Goal: Navigation & Orientation: Find specific page/section

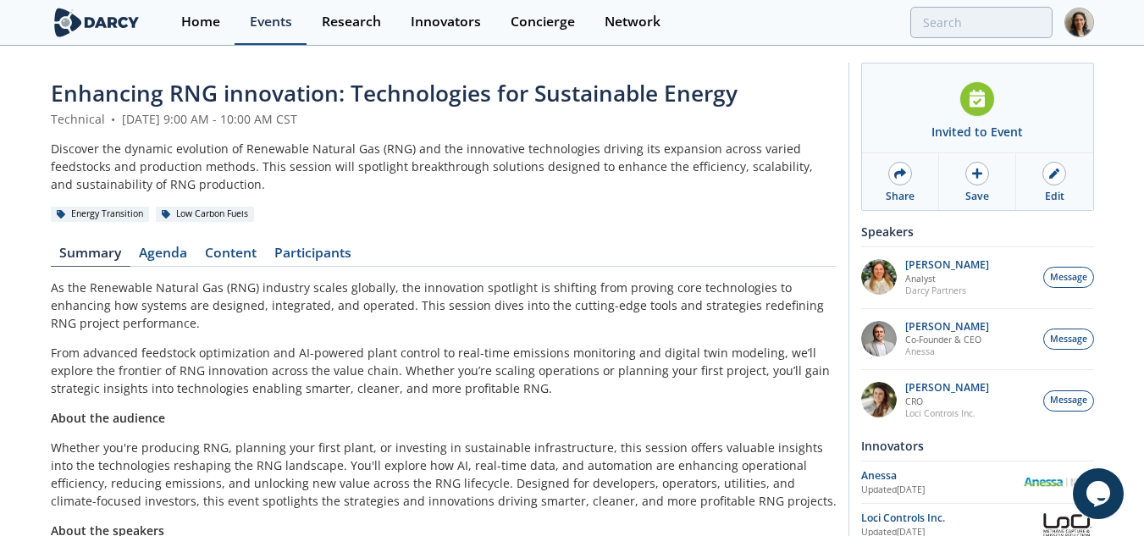
click at [252, 18] on div "Events" at bounding box center [271, 22] width 42 height 14
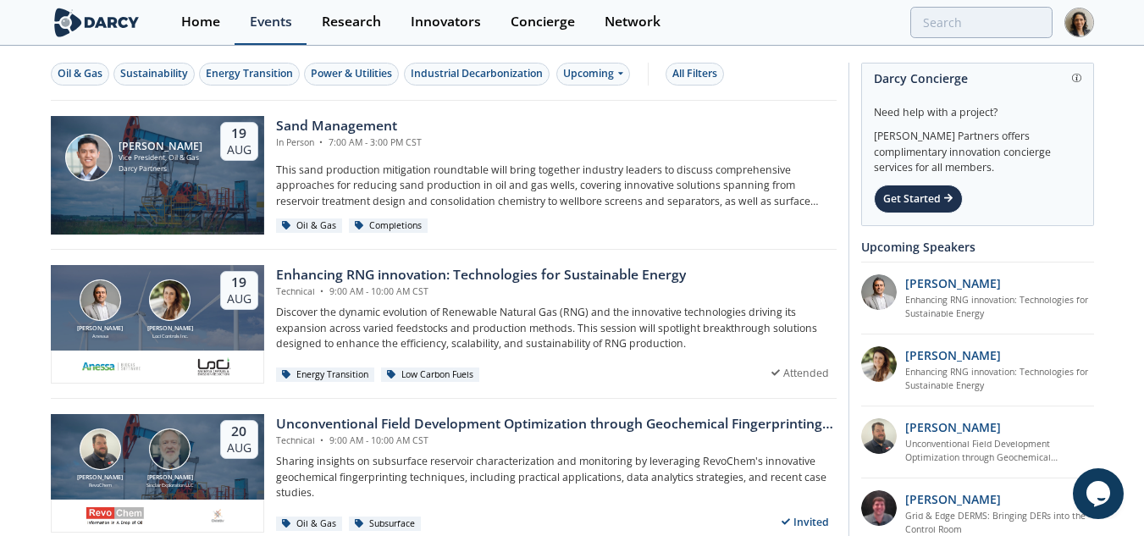
click at [274, 28] on div "Events" at bounding box center [271, 22] width 42 height 14
click at [185, 15] on div "Home" at bounding box center [200, 22] width 39 height 14
